Goal: Transaction & Acquisition: Subscribe to service/newsletter

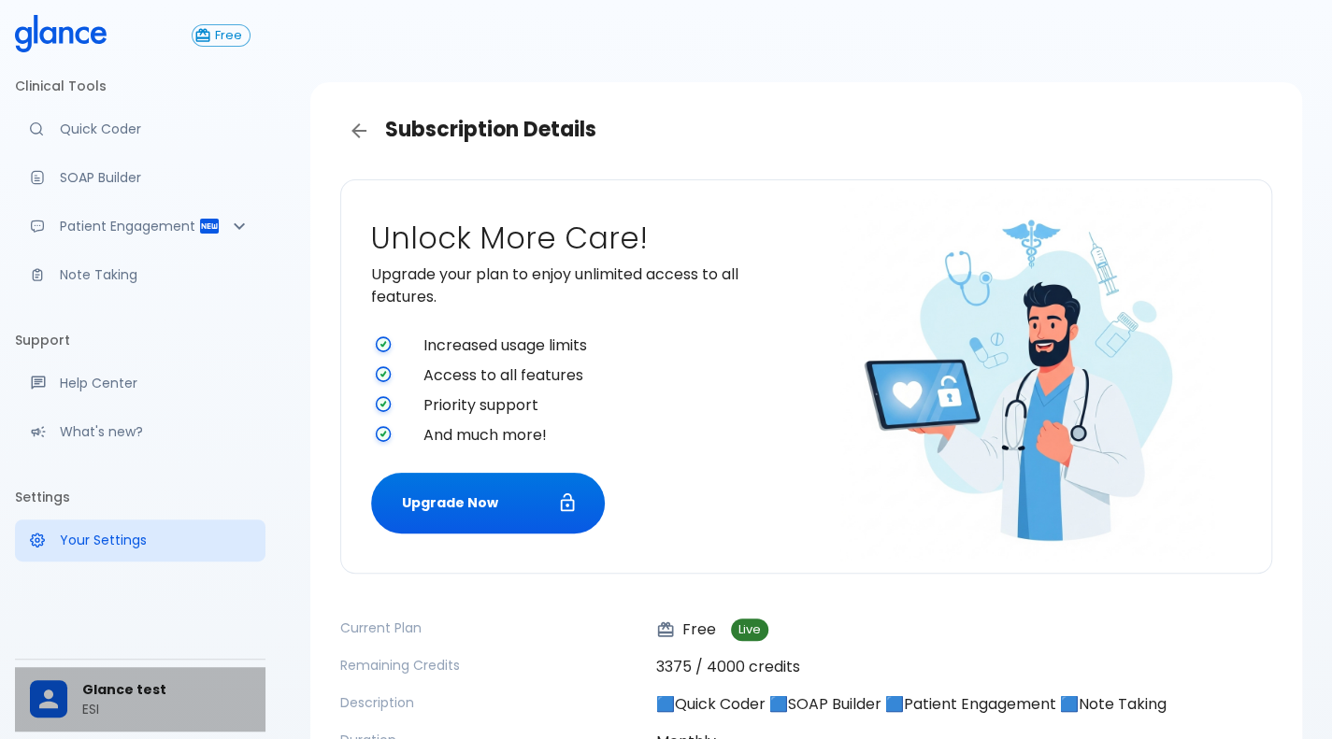
click at [79, 679] on div "Glance test ESI" at bounding box center [140, 699] width 250 height 64
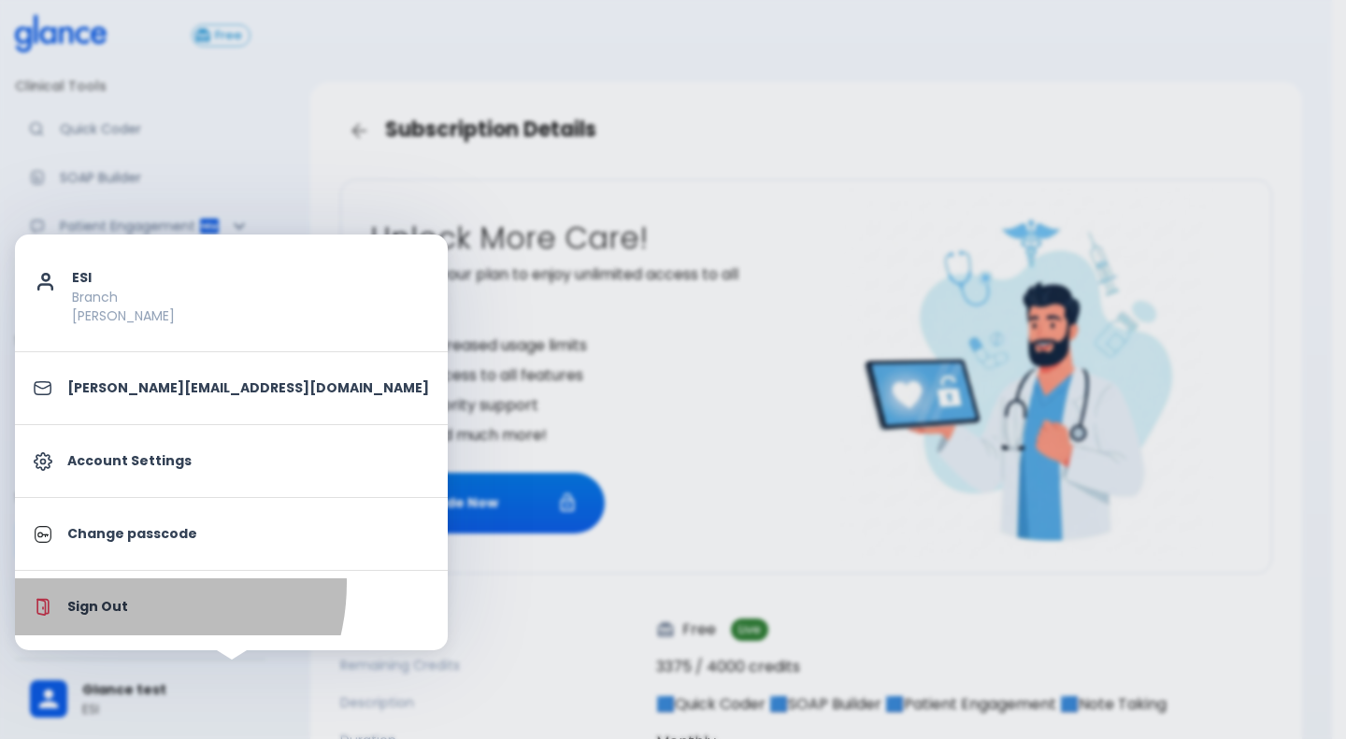
click at [118, 582] on li "Sign Out" at bounding box center [231, 606] width 433 height 57
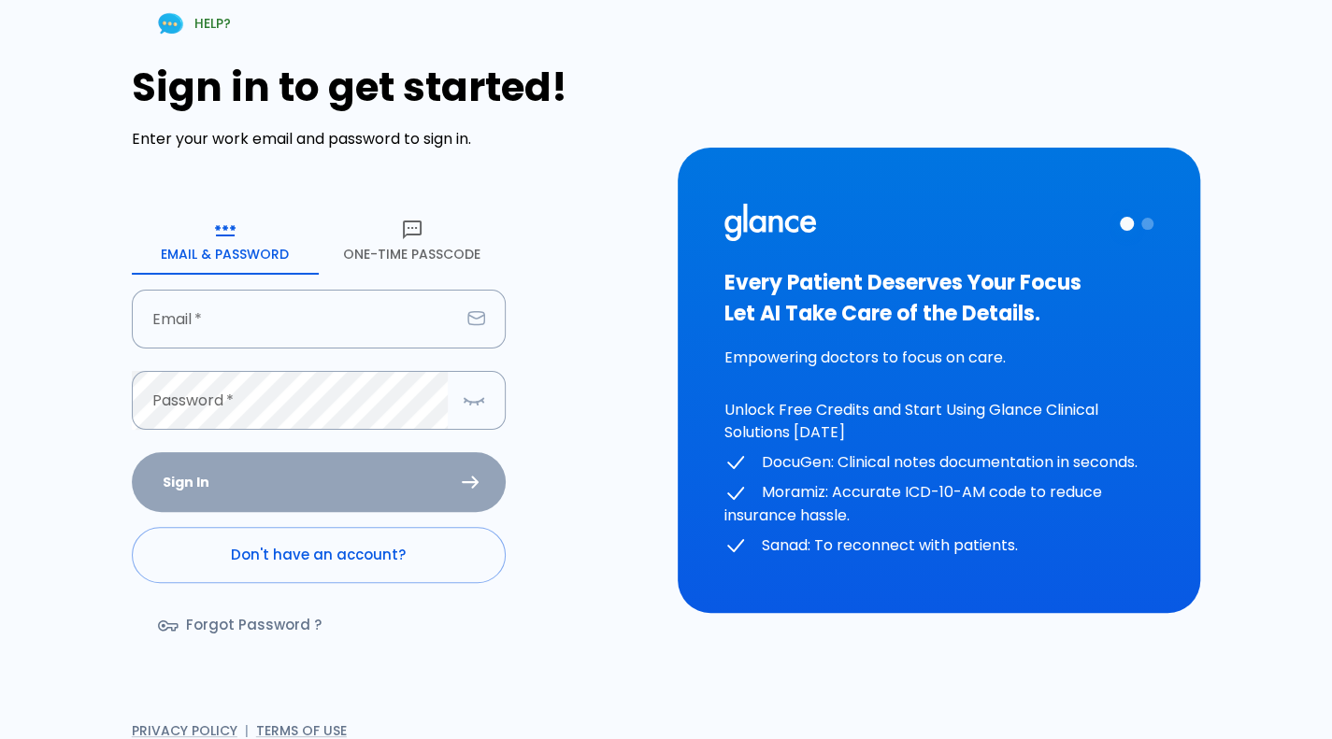
type input "[PERSON_NAME][EMAIL_ADDRESS][DOMAIN_NAME]"
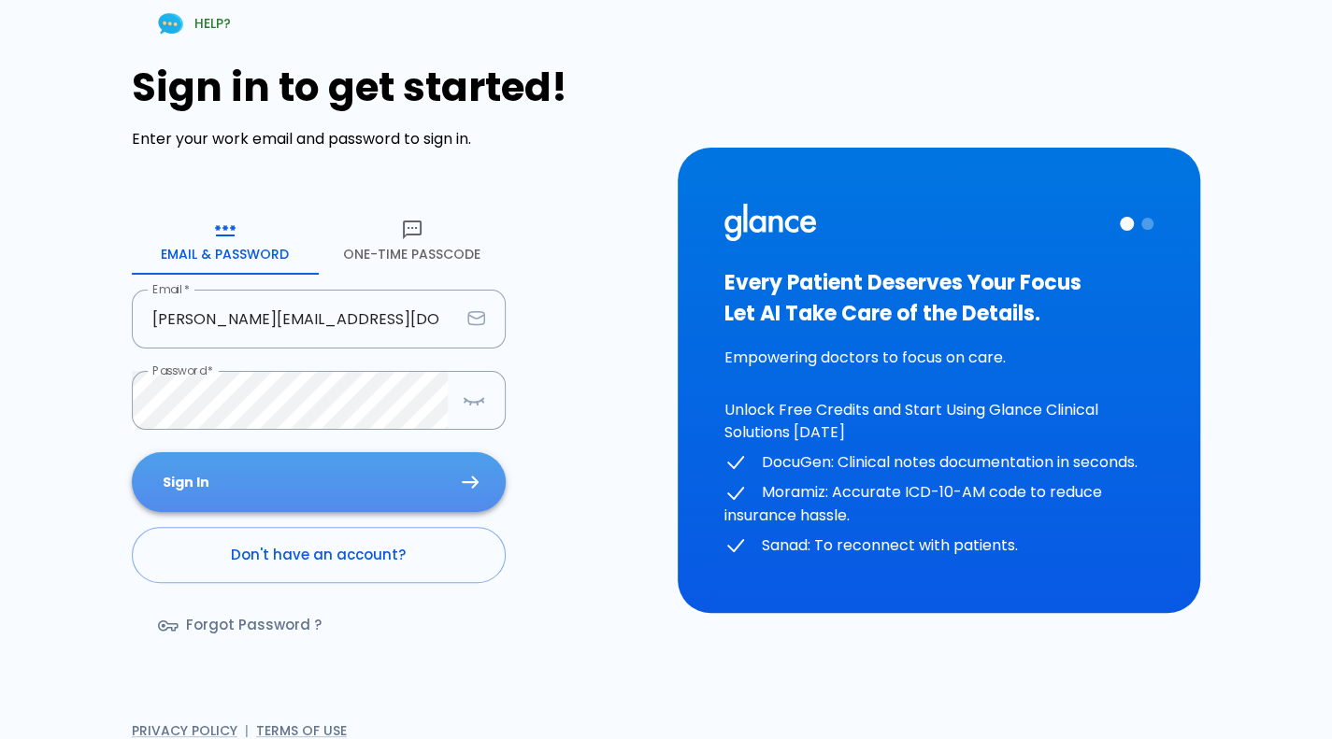
click at [237, 478] on button "Sign In" at bounding box center [319, 482] width 374 height 61
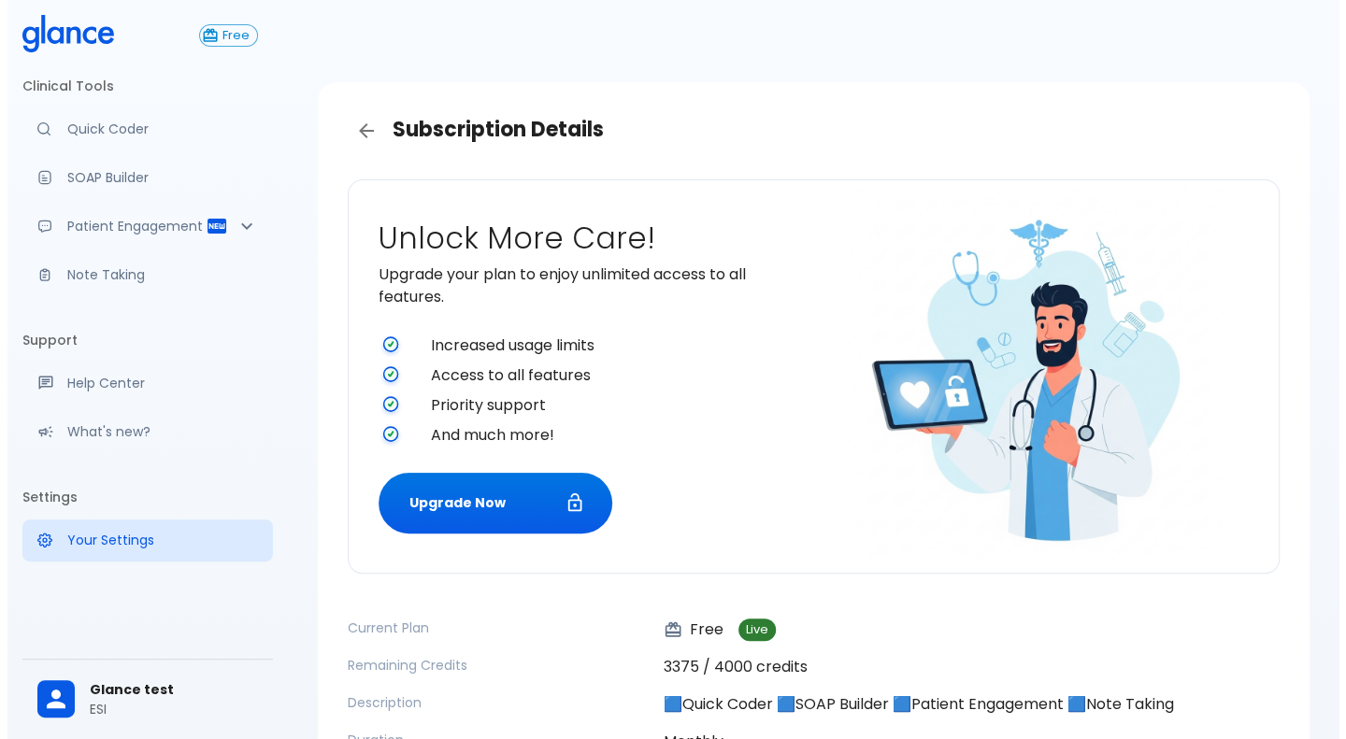
scroll to position [207, 0]
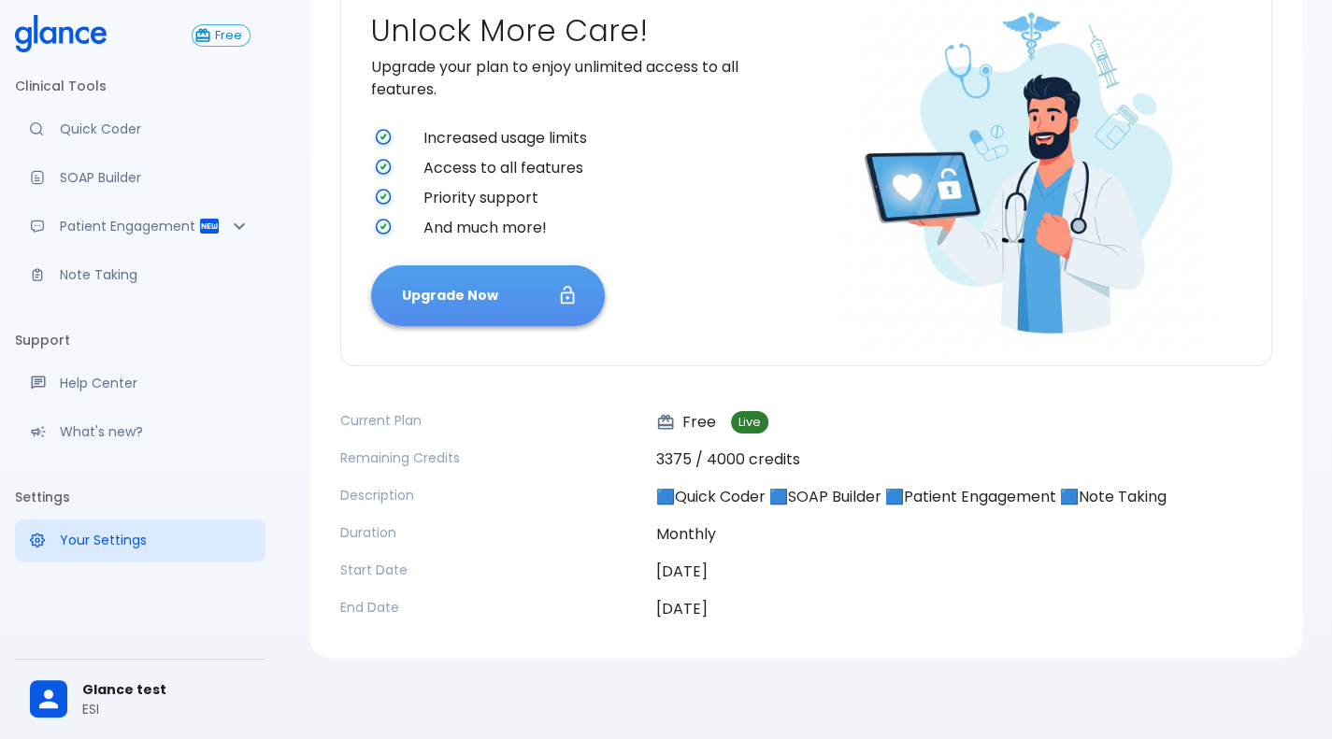
click at [533, 315] on button "Upgrade Now" at bounding box center [488, 295] width 234 height 61
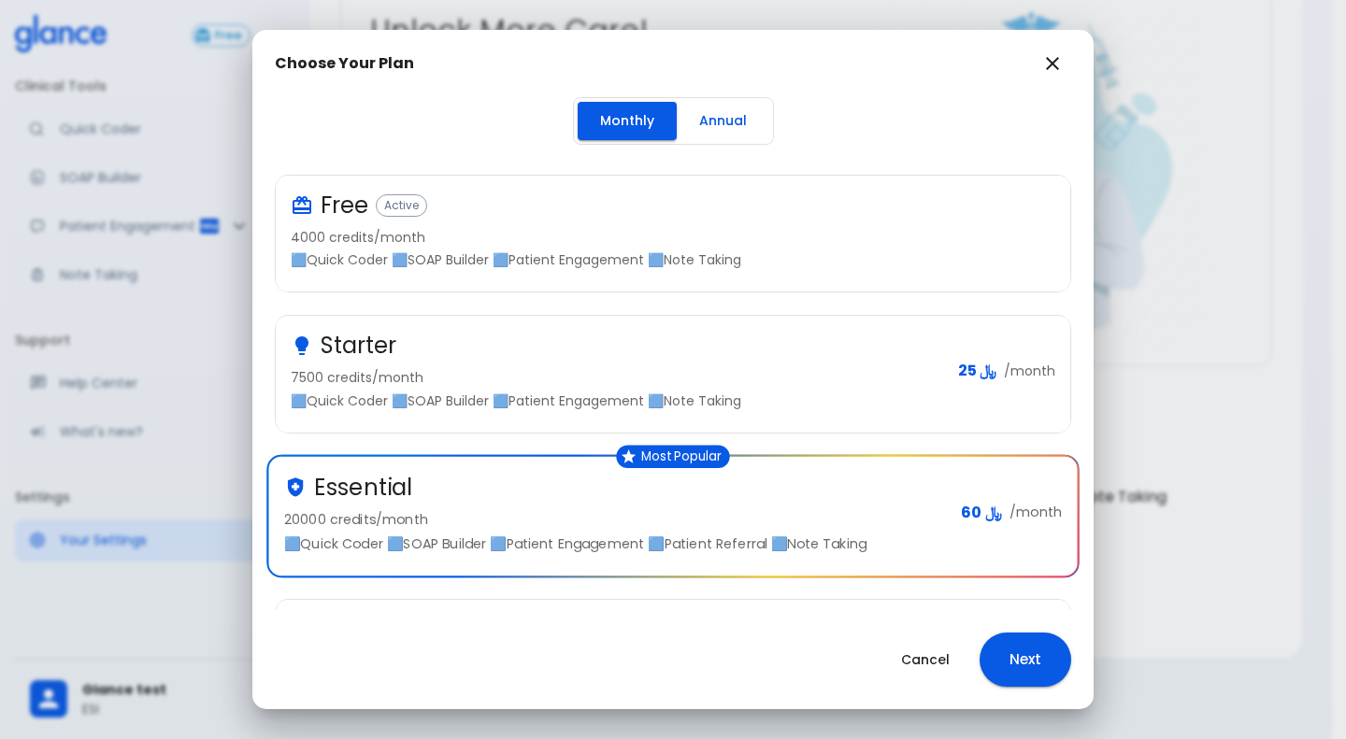
scroll to position [123, 0]
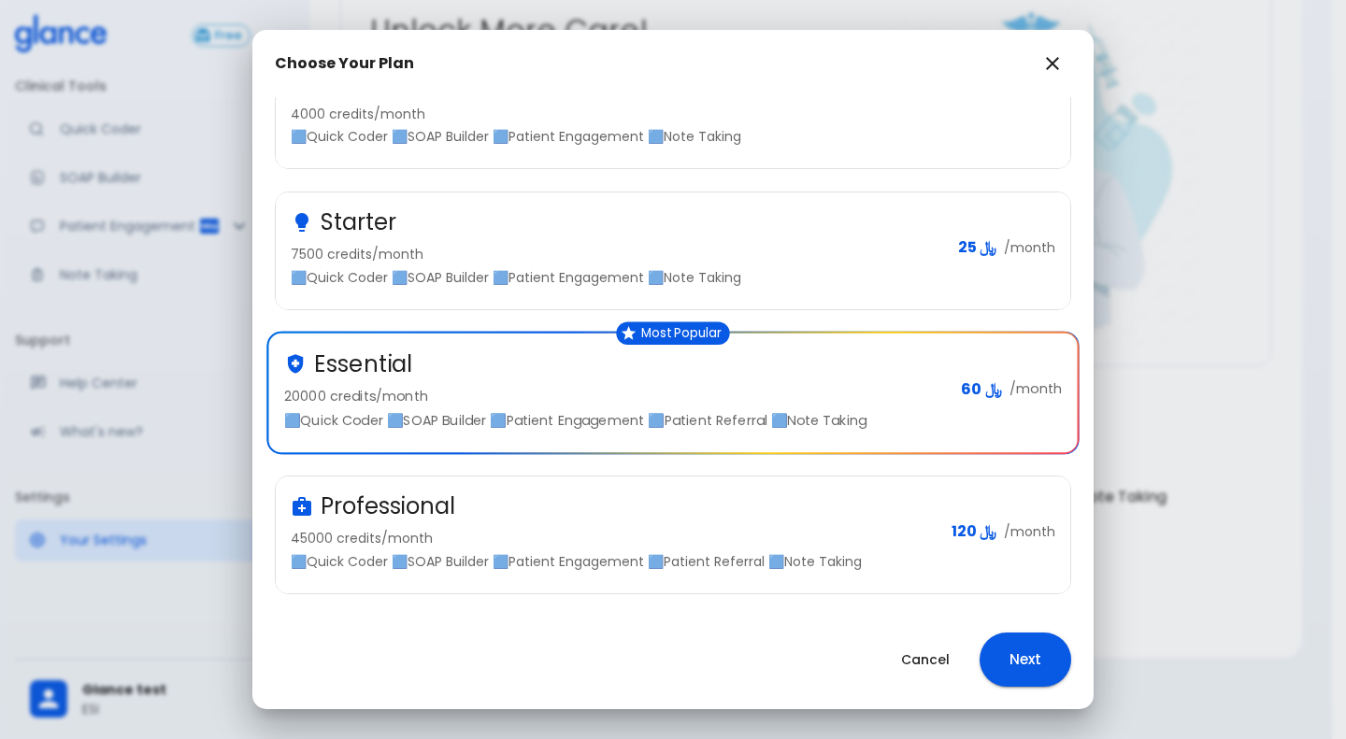
click at [871, 561] on p "🟦Quick Coder 🟦SOAP Builder 🟦Patient Engagement 🟦Patient Referral 🟦Note Taking" at bounding box center [614, 561] width 646 height 19
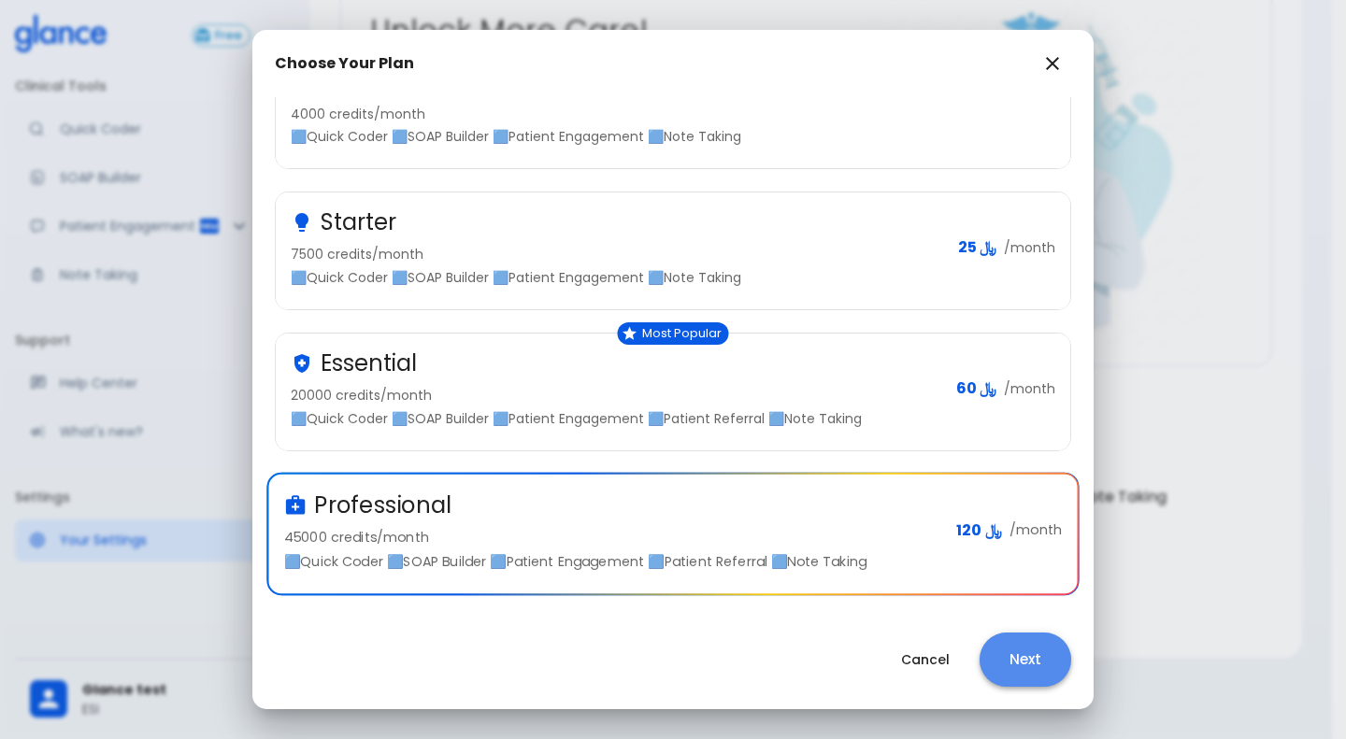
click at [1005, 653] on button "Next" at bounding box center [1025, 660] width 92 height 54
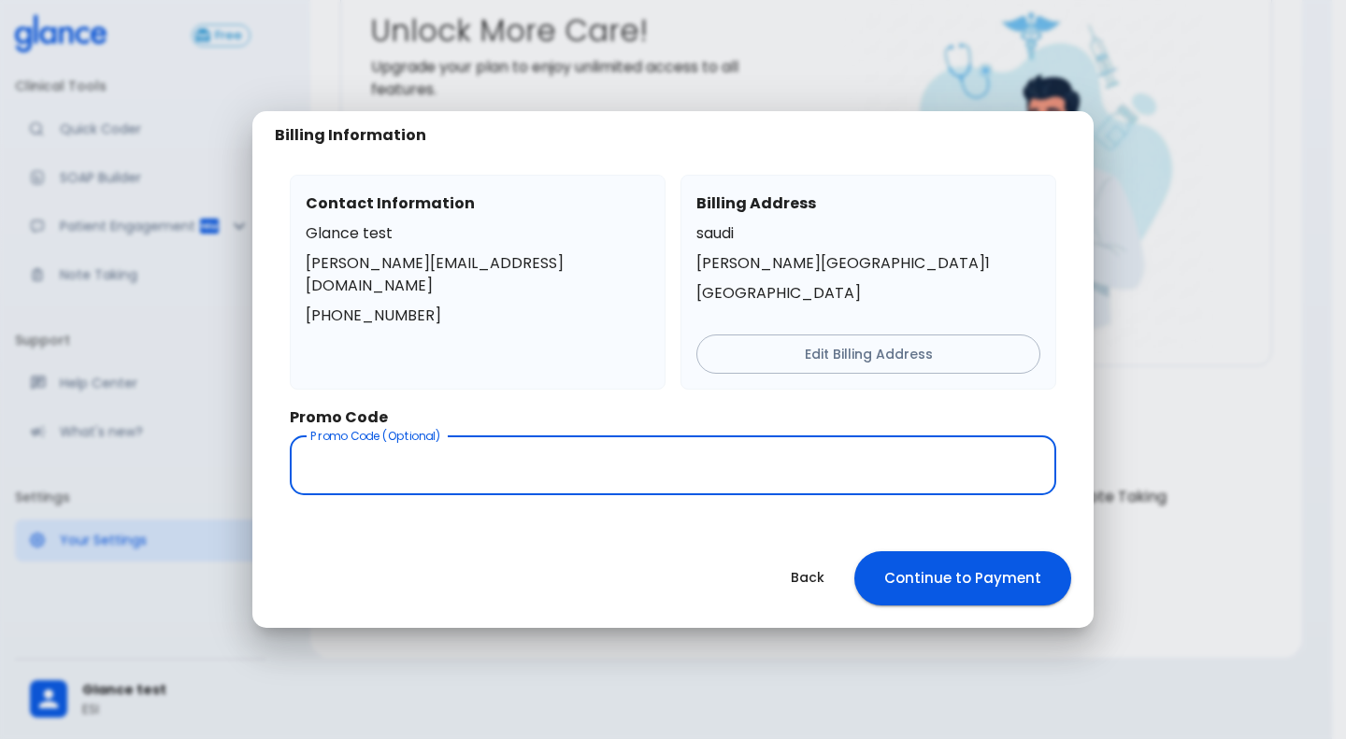
click at [875, 466] on input "text" at bounding box center [673, 465] width 766 height 59
drag, startPoint x: 875, startPoint y: 466, endPoint x: 820, endPoint y: 588, distance: 133.0
click at [820, 588] on div "Billing Information Contact Information Glance test [PERSON_NAME][EMAIL_ADDRESS…" at bounding box center [672, 369] width 841 height 517
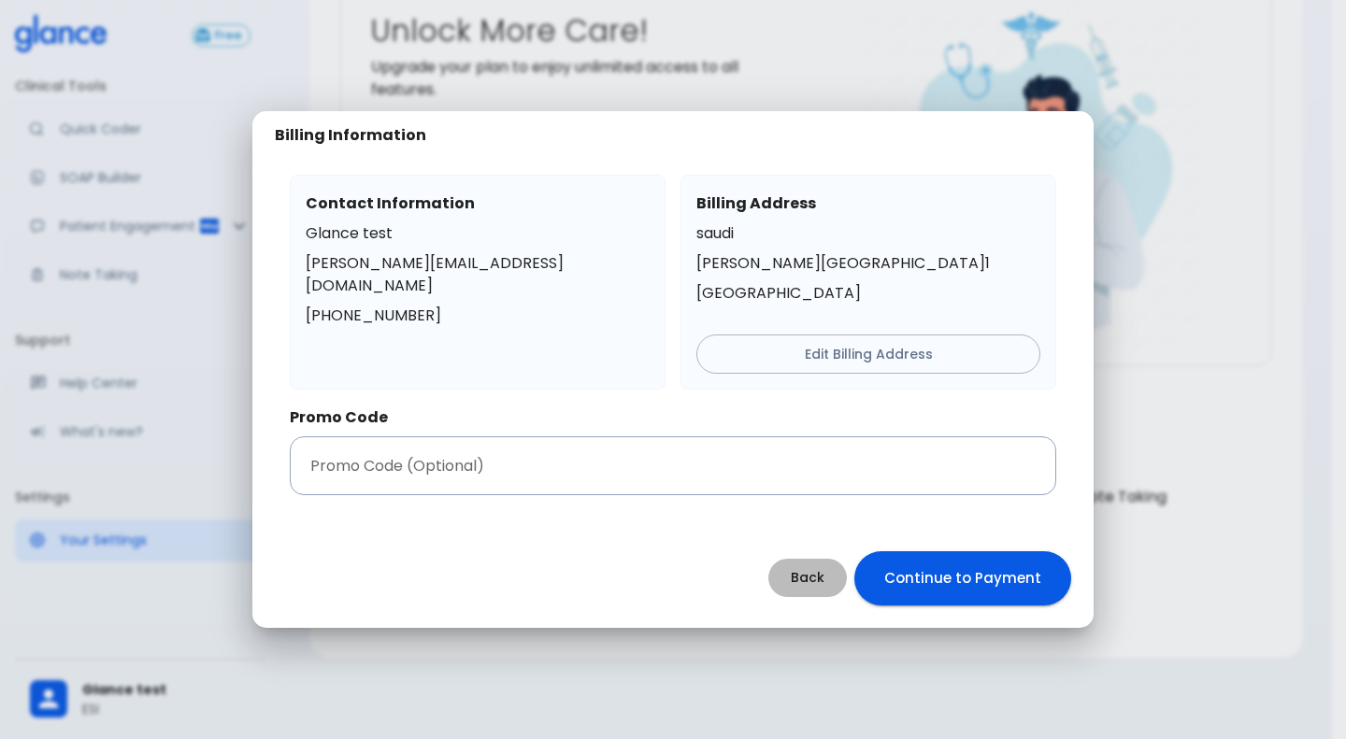
click at [820, 588] on button "Back" at bounding box center [807, 578] width 78 height 38
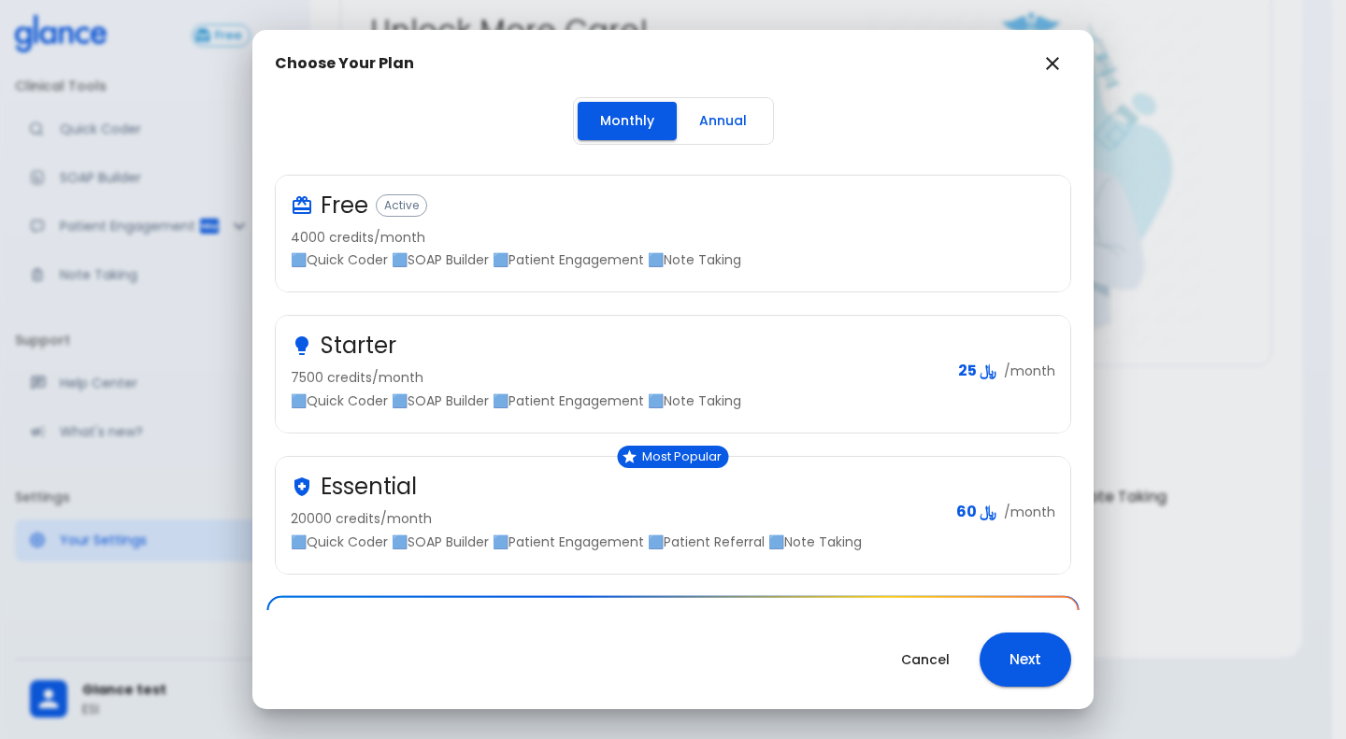
click at [107, 696] on div "Choose Your Plan Monthly Annual Free Active 4000 credits/month 🟦Quick Coder 🟦SO…" at bounding box center [673, 369] width 1346 height 739
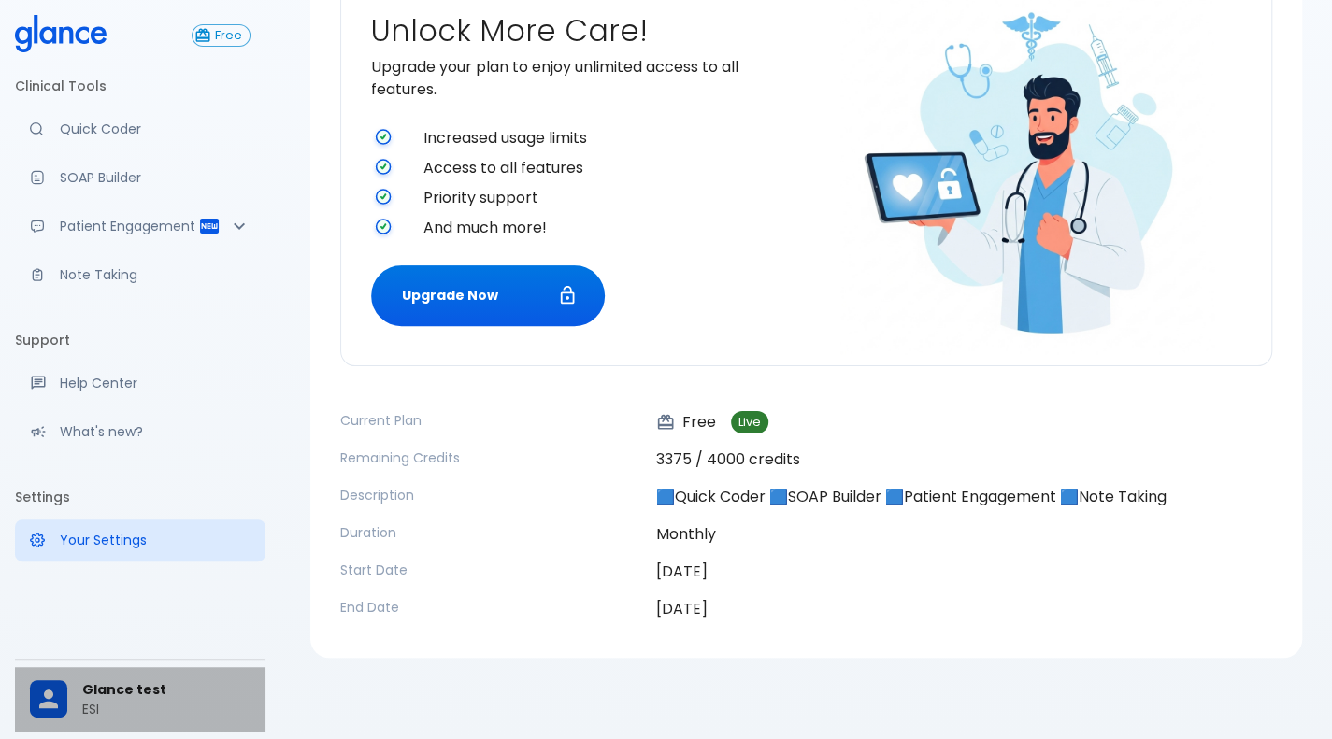
click at [73, 696] on div at bounding box center [56, 698] width 52 height 37
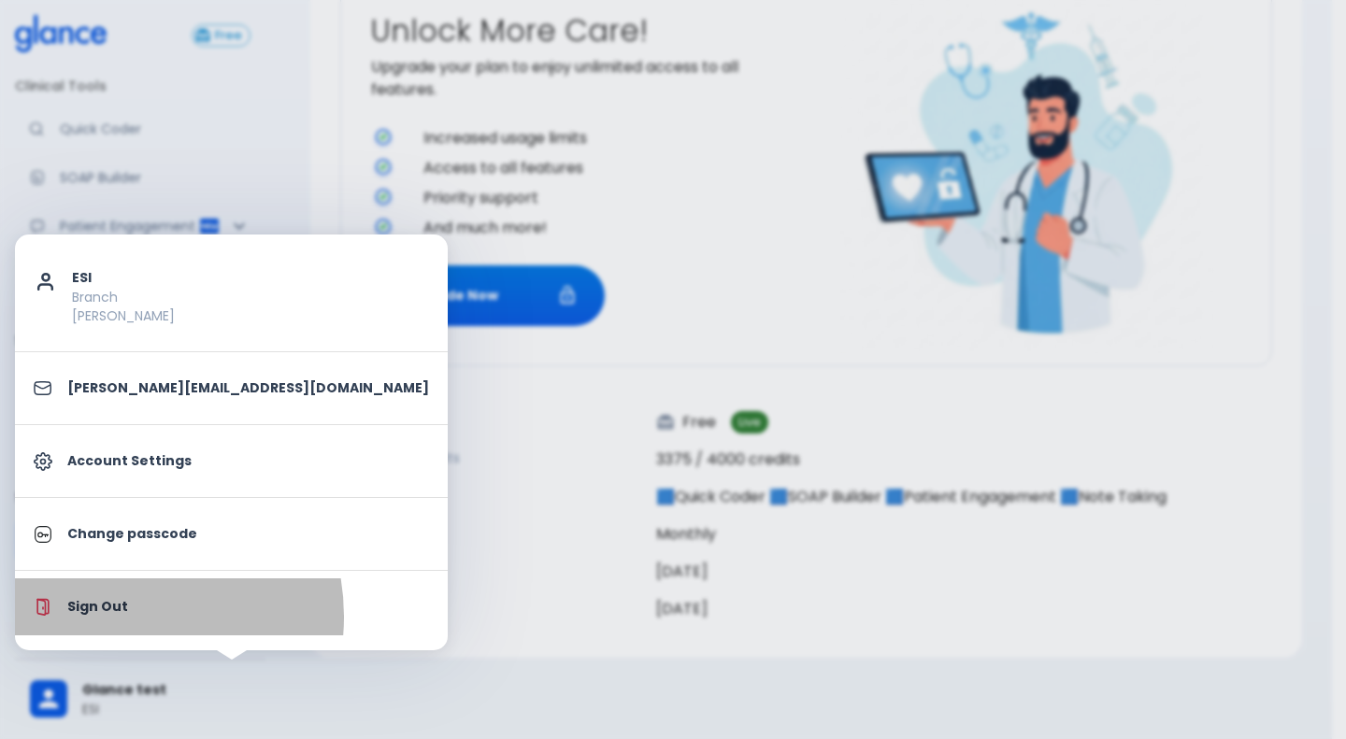
click at [114, 616] on li "Sign Out" at bounding box center [231, 606] width 433 height 57
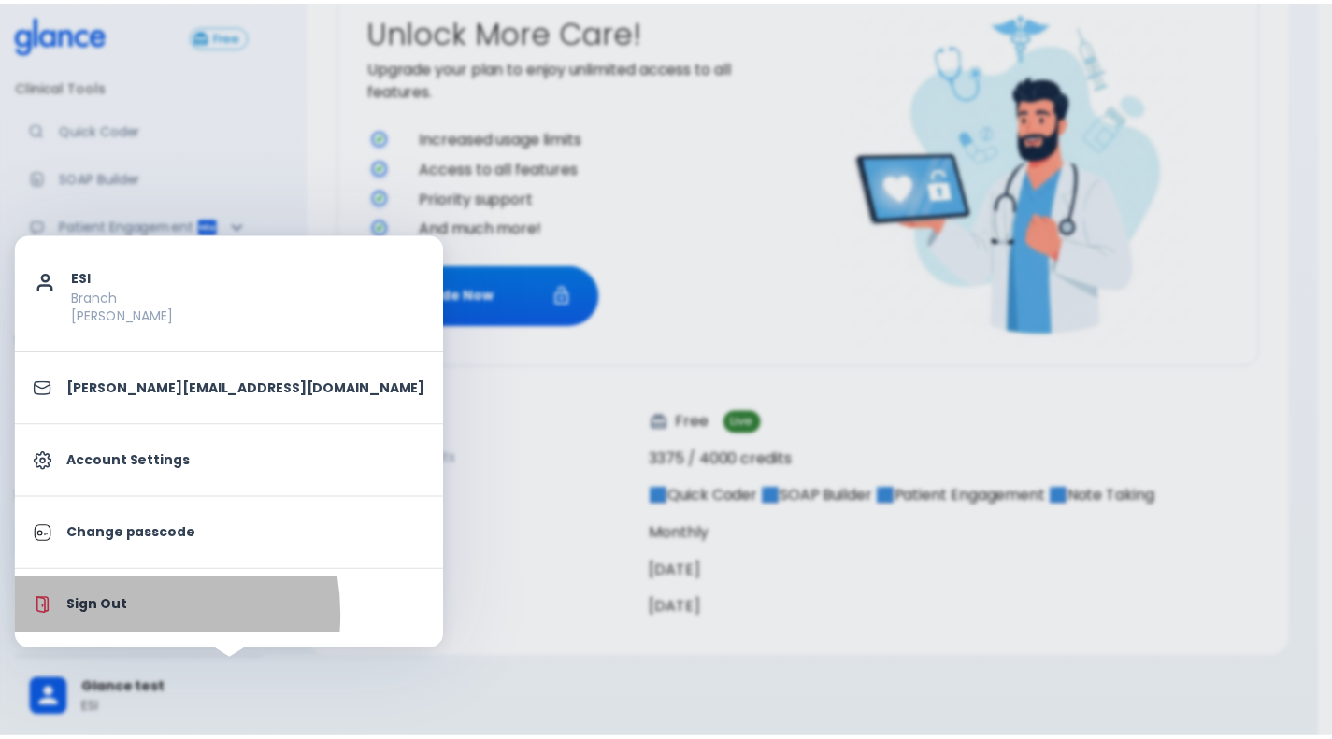
scroll to position [21, 0]
